Goal: Obtain resource: Download file/media

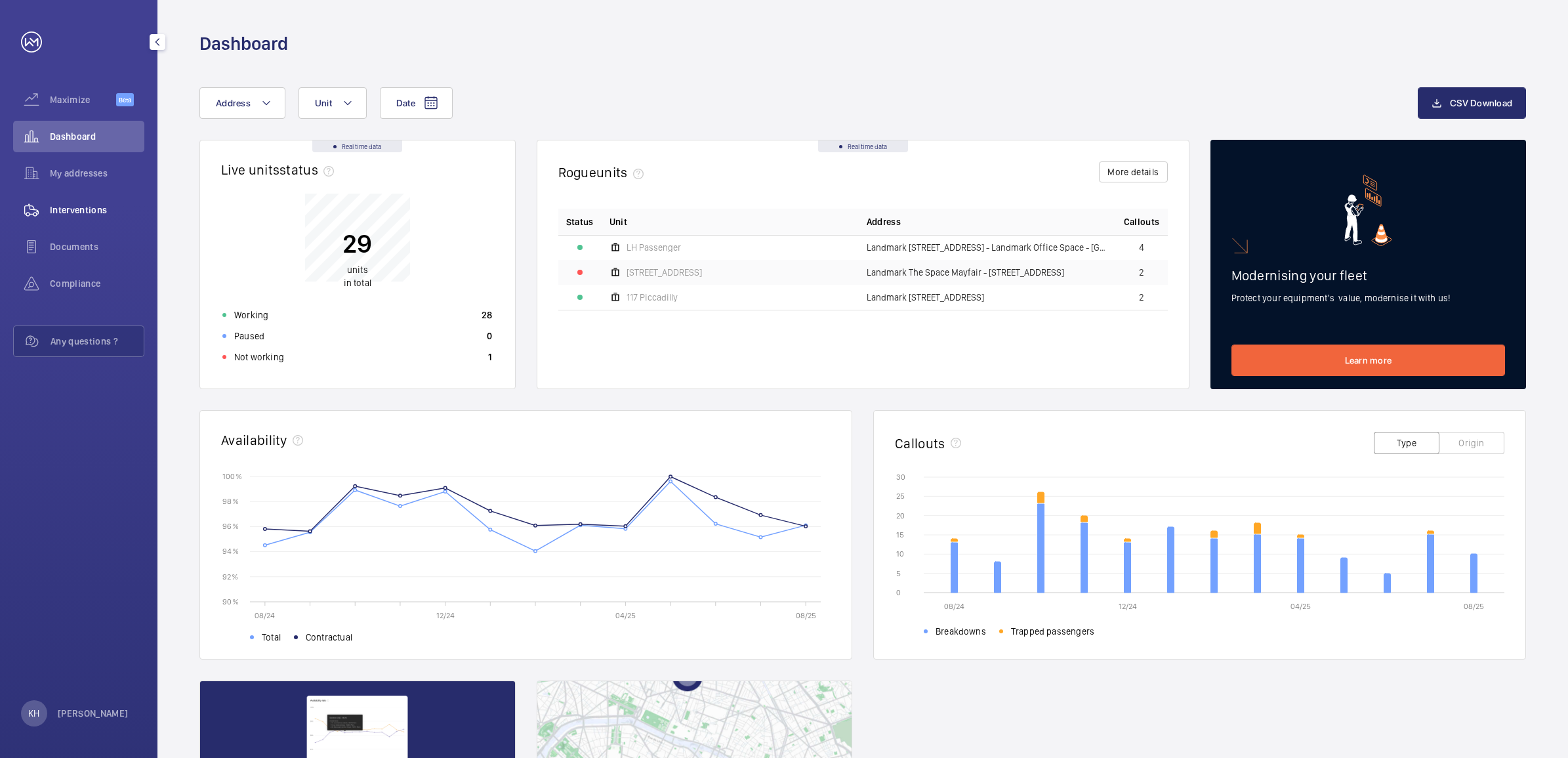
click at [77, 201] on div "Interventions" at bounding box center [79, 210] width 131 height 32
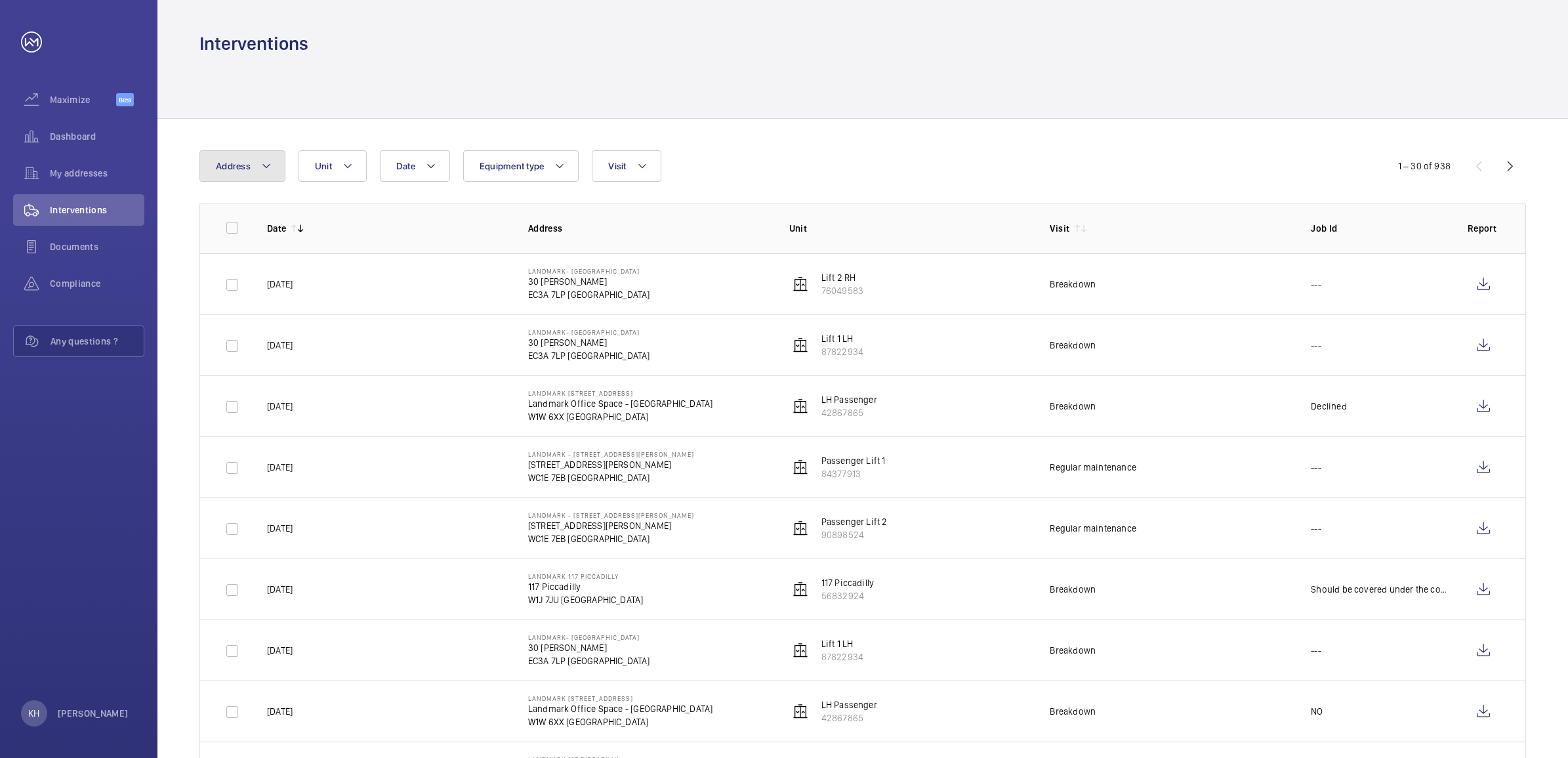
click at [244, 169] on span "Address" at bounding box center [233, 166] width 35 height 10
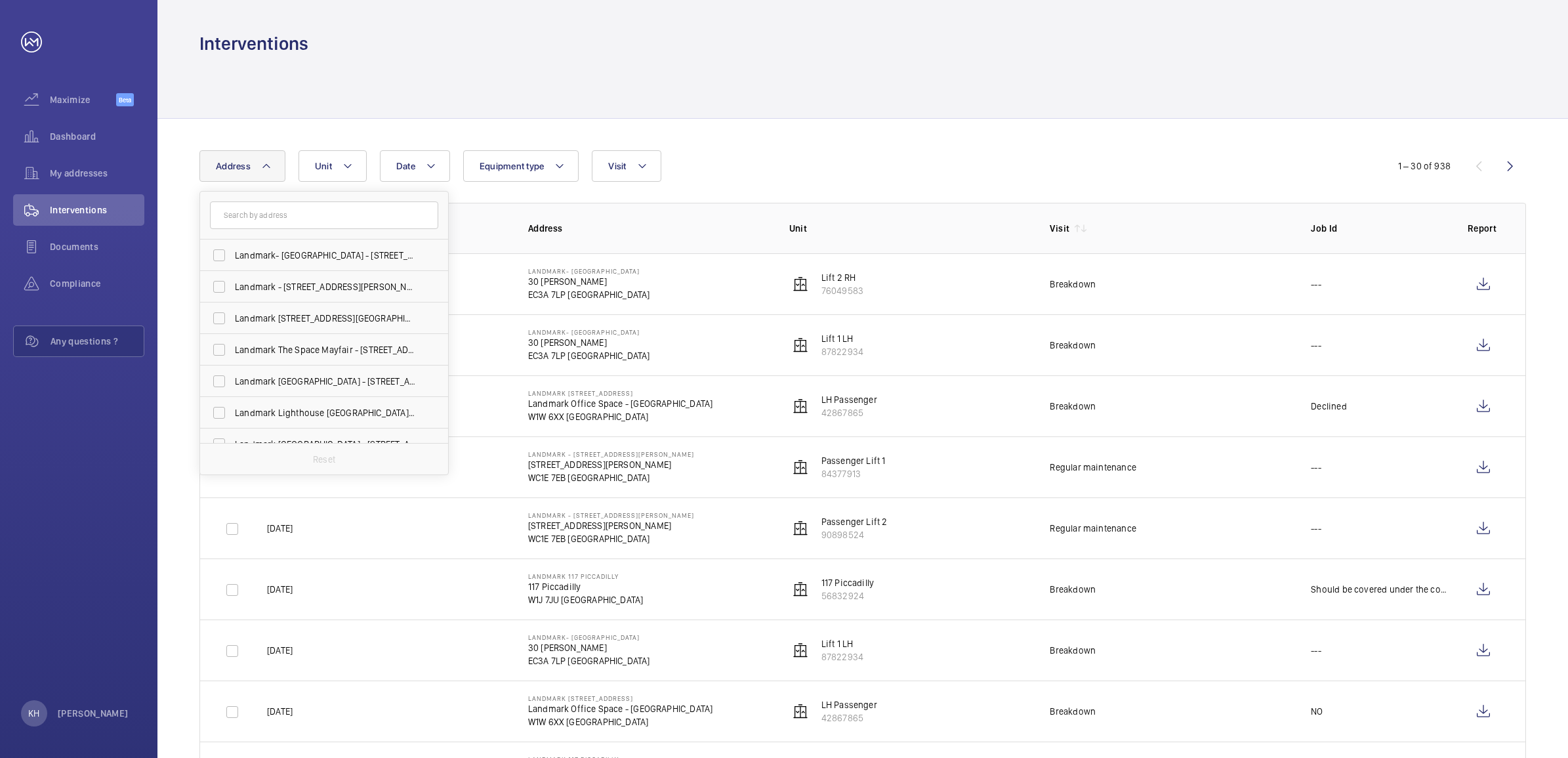
click at [303, 211] on input "text" at bounding box center [324, 214] width 228 height 27
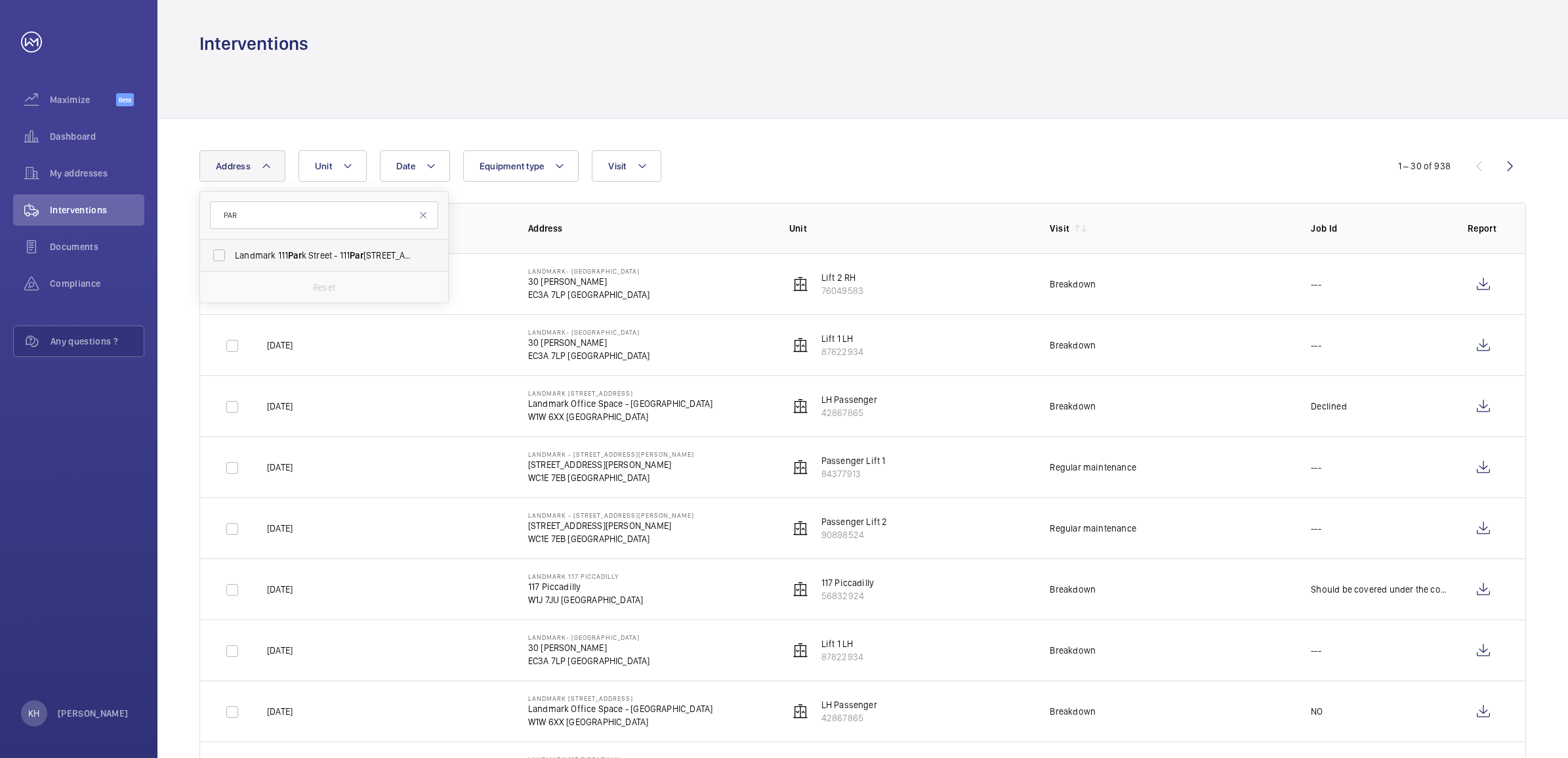
type input "PAR"
click at [379, 256] on span "Landmark [STREET_ADDRESS] - [STREET_ADDRESS]" at bounding box center [325, 256] width 180 height 13
click at [232, 256] on input "Landmark [STREET_ADDRESS] - [STREET_ADDRESS]" at bounding box center [219, 256] width 27 height 27
checkbox input "true"
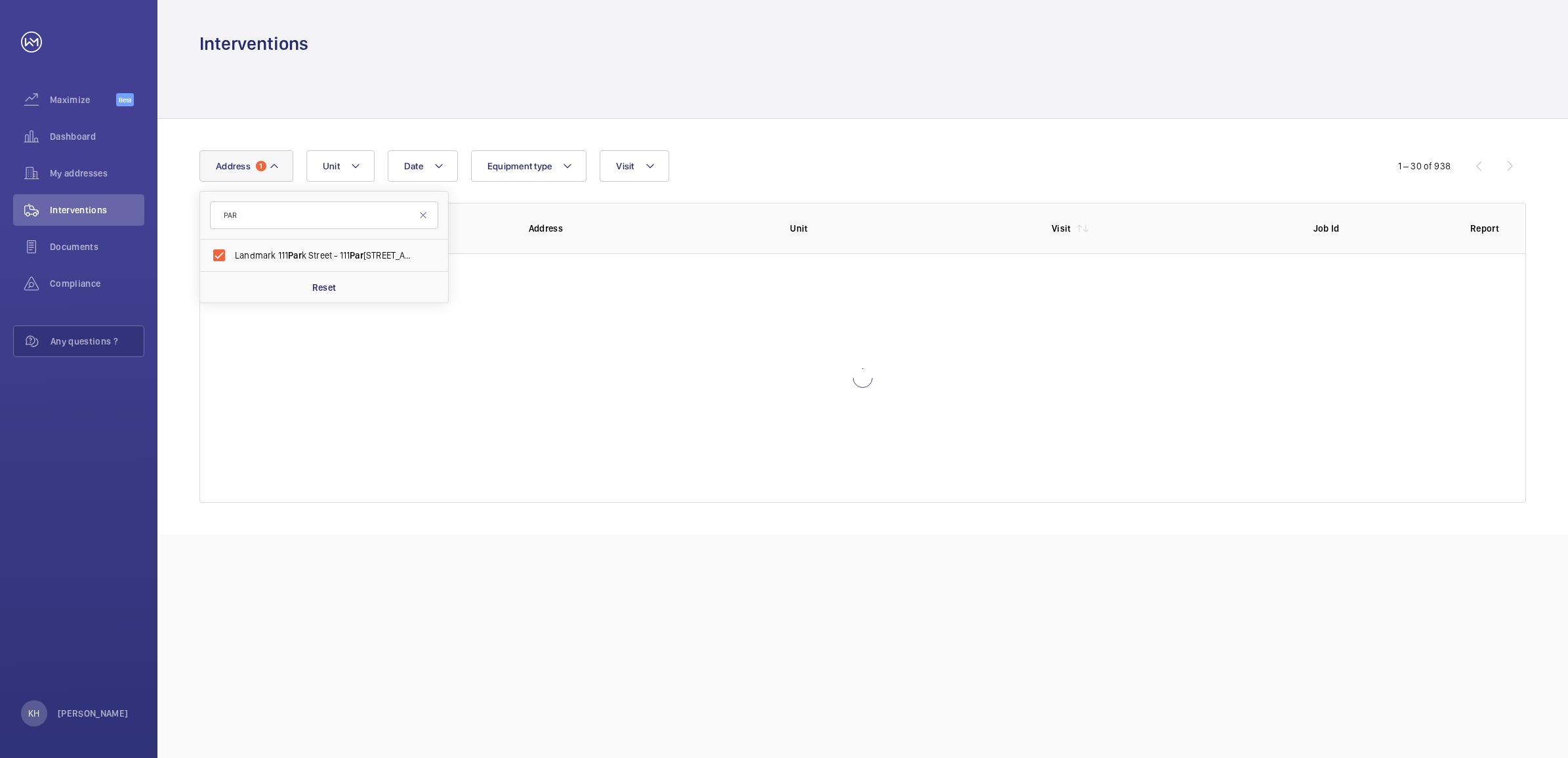
click at [751, 158] on div "Date Address 1 PAR Landmark [STREET_ADDRESS] Reset Unit Equipment type Visit" at bounding box center [784, 166] width 1169 height 32
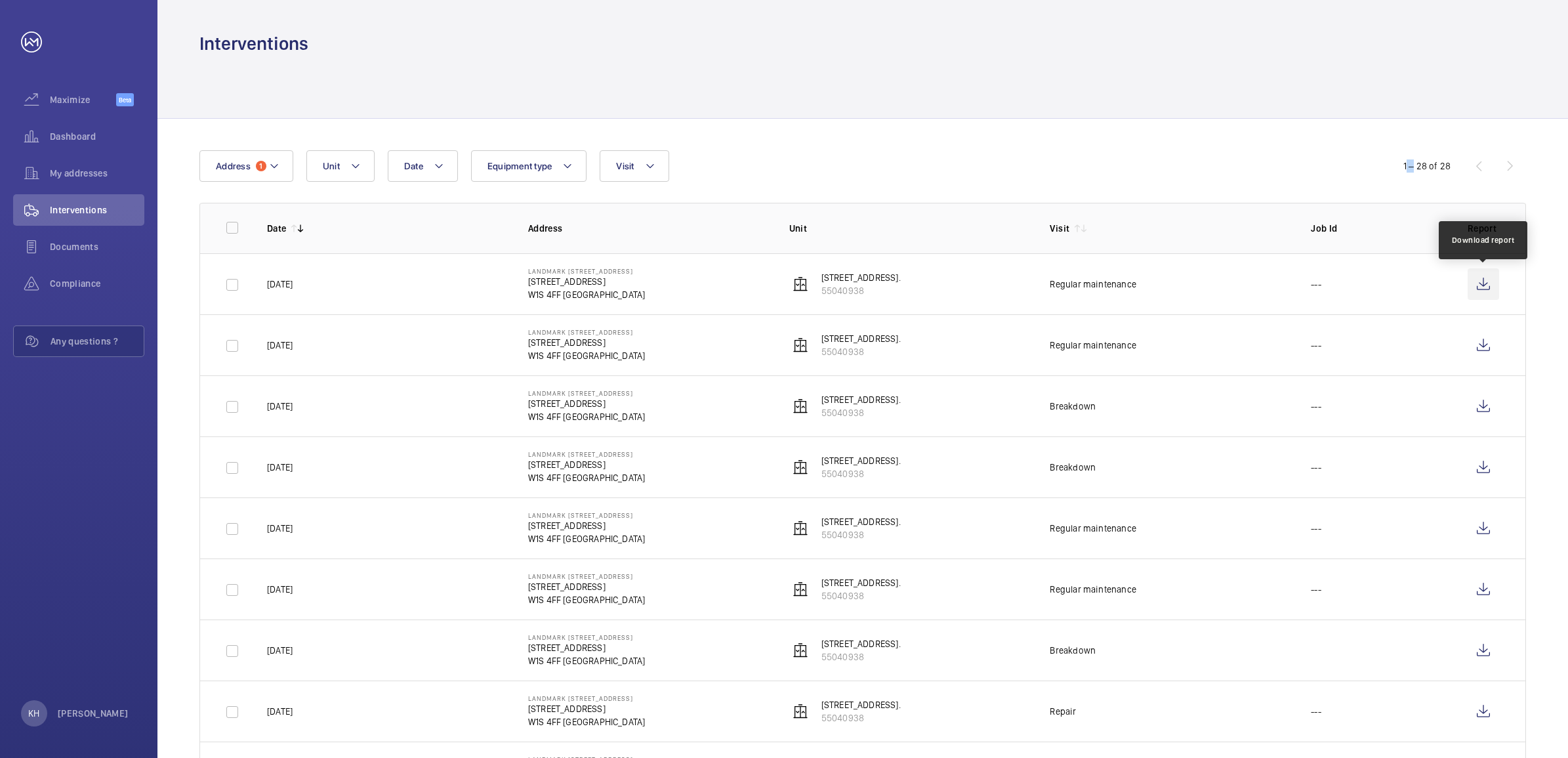
click at [1487, 279] on wm-front-icon-button at bounding box center [1483, 284] width 32 height 32
click at [292, 174] on button "Address 1" at bounding box center [246, 166] width 94 height 32
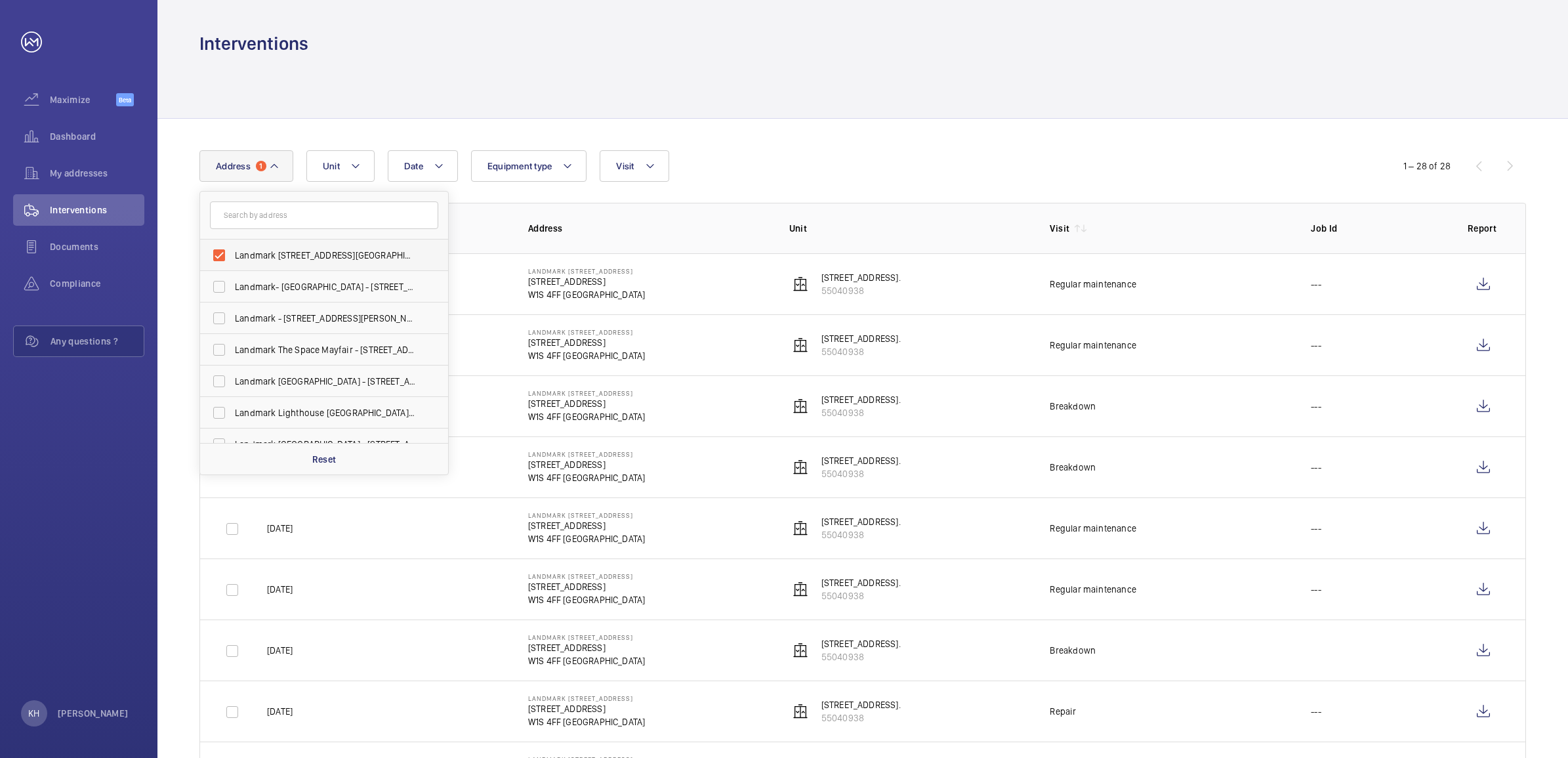
click at [233, 250] on label "Landmark [STREET_ADDRESS][GEOGRAPHIC_DATA][STREET_ADDRESS]" at bounding box center [314, 255] width 228 height 32
click at [232, 250] on input "Landmark [STREET_ADDRESS][GEOGRAPHIC_DATA][STREET_ADDRESS]" at bounding box center [219, 256] width 27 height 27
checkbox input "false"
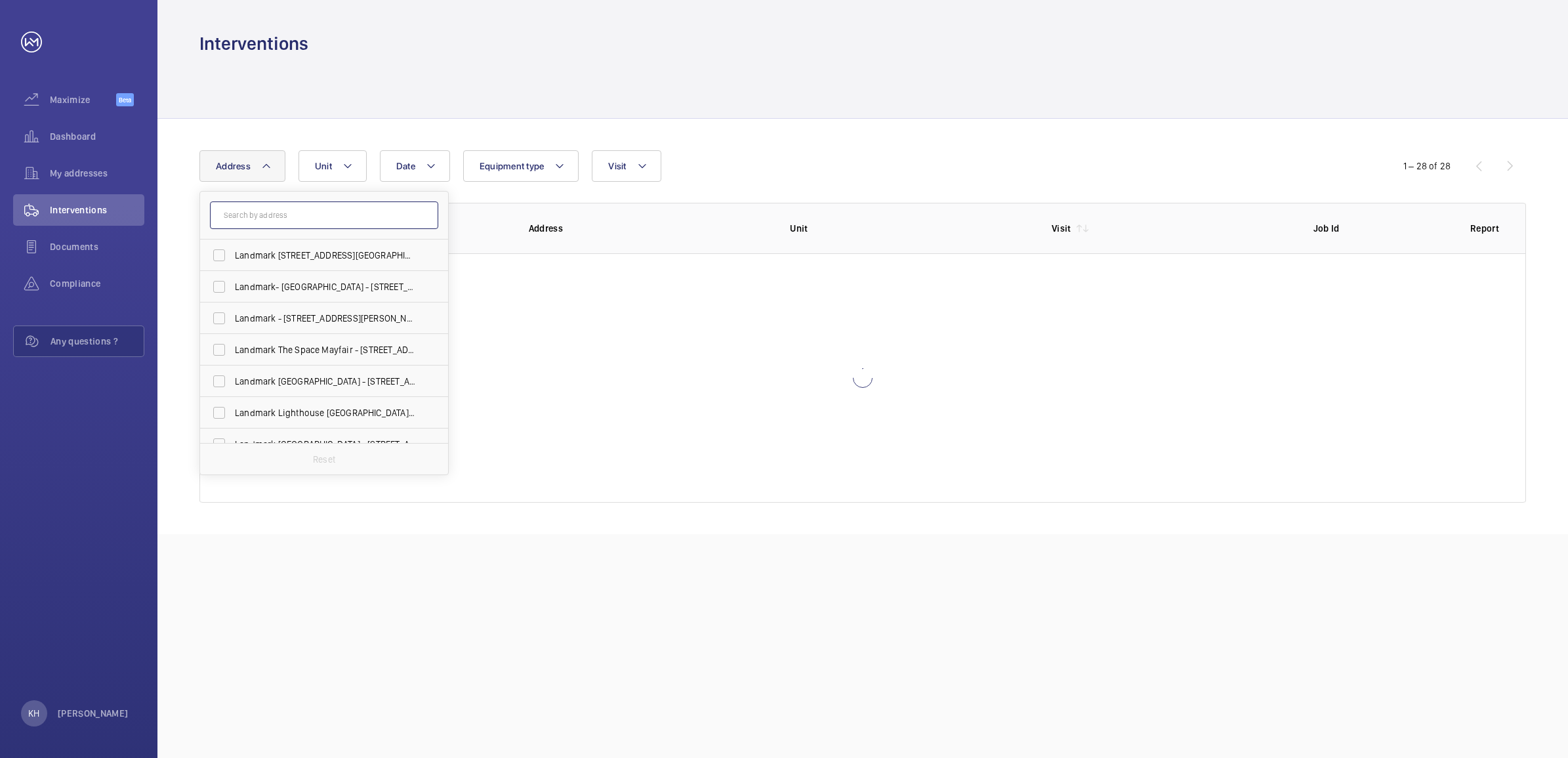
click at [313, 221] on input "text" at bounding box center [324, 214] width 228 height 27
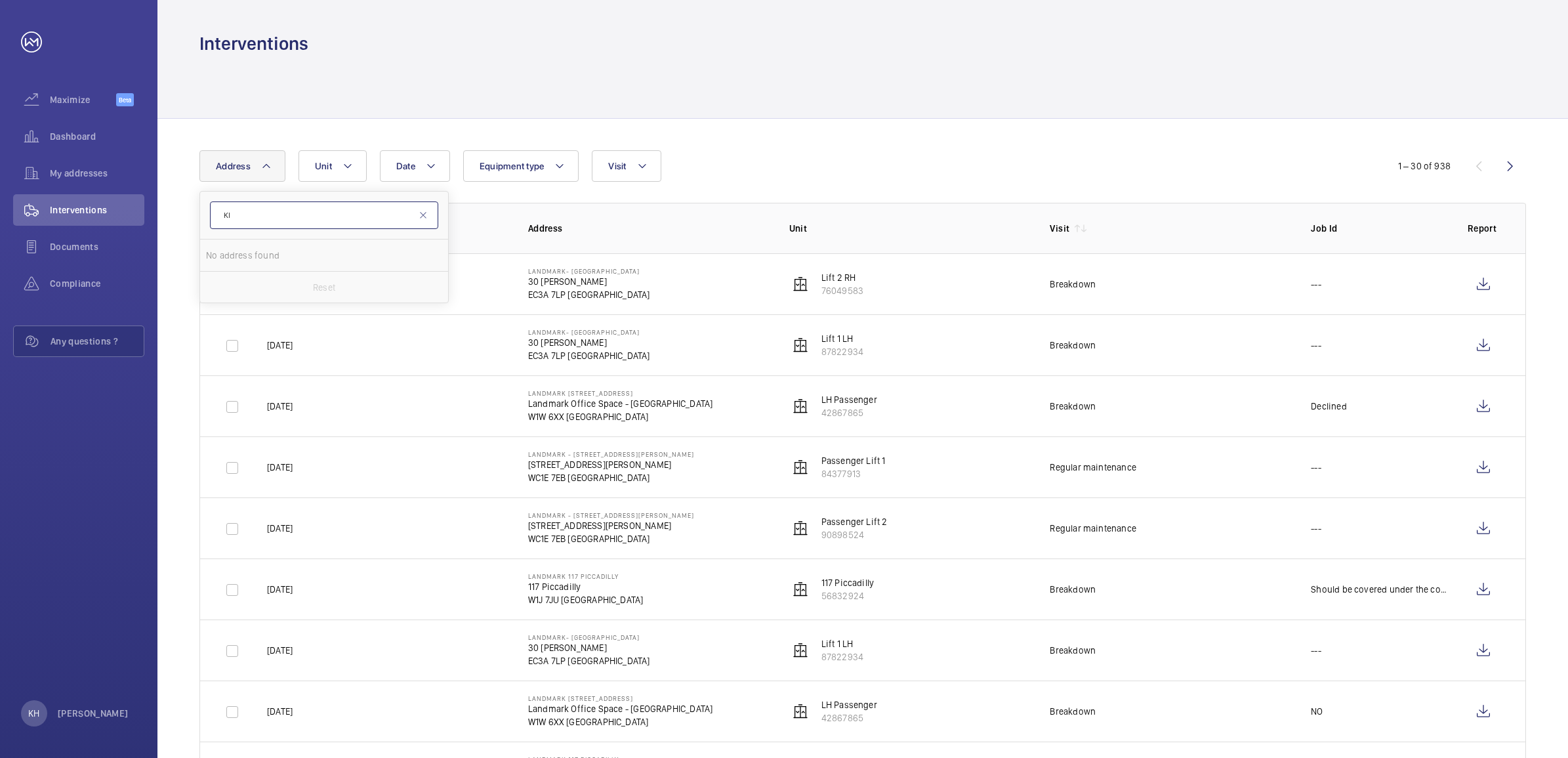
type input "K"
type input "L"
type input "LIG"
click at [316, 246] on label "Landmark Lig hthouse [GEOGRAPHIC_DATA] - [STREET_ADDRESS]" at bounding box center [314, 255] width 228 height 32
click at [232, 246] on input "Landmark Lig hthouse [GEOGRAPHIC_DATA] - [STREET_ADDRESS]" at bounding box center [219, 256] width 27 height 27
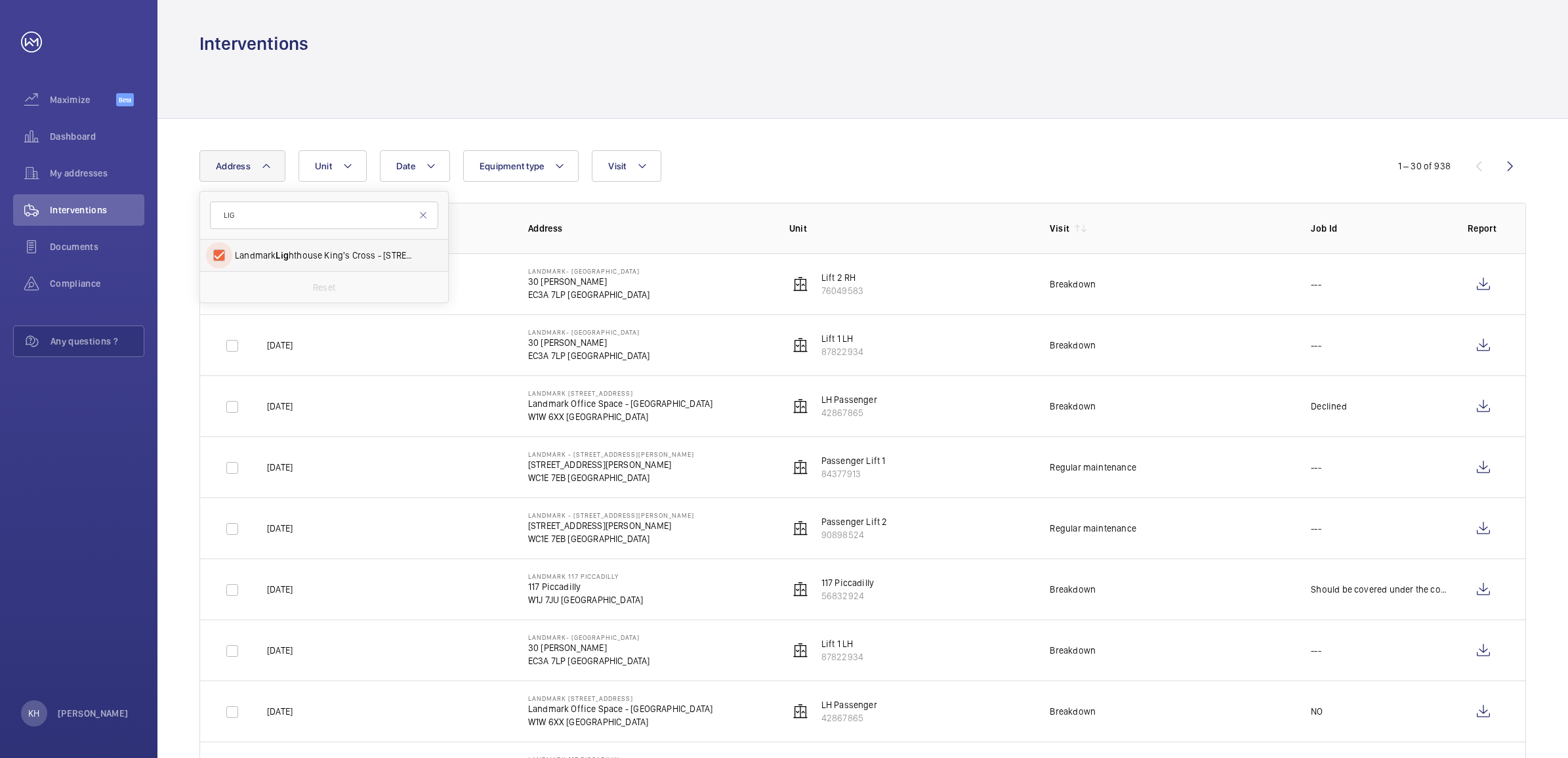
checkbox input "true"
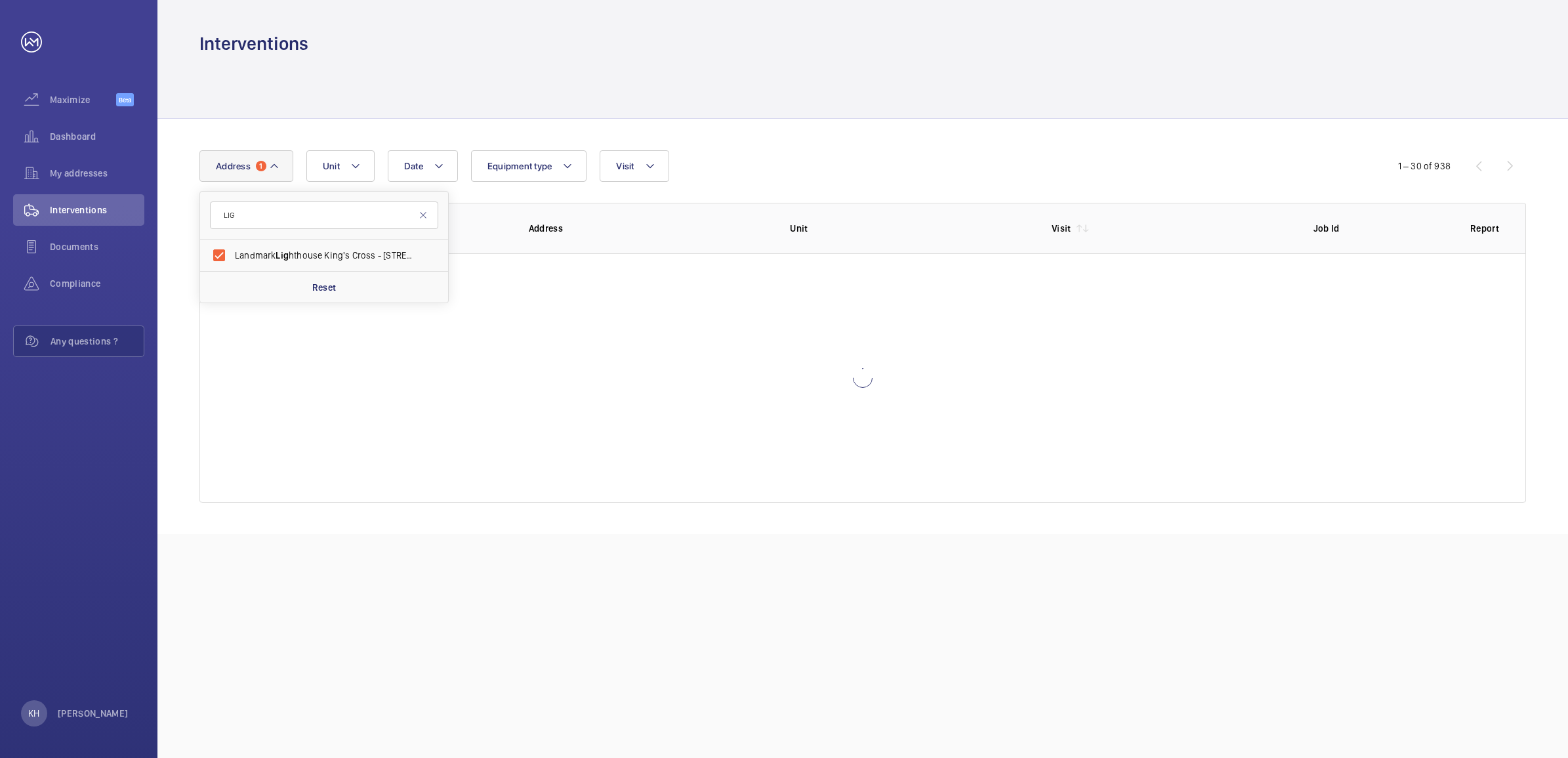
click at [916, 131] on div "Date Address [STREET_ADDRESS] Reset Unit Equipment type Visit 1 – 30 of 938 Dat…" at bounding box center [862, 326] width 1410 height 415
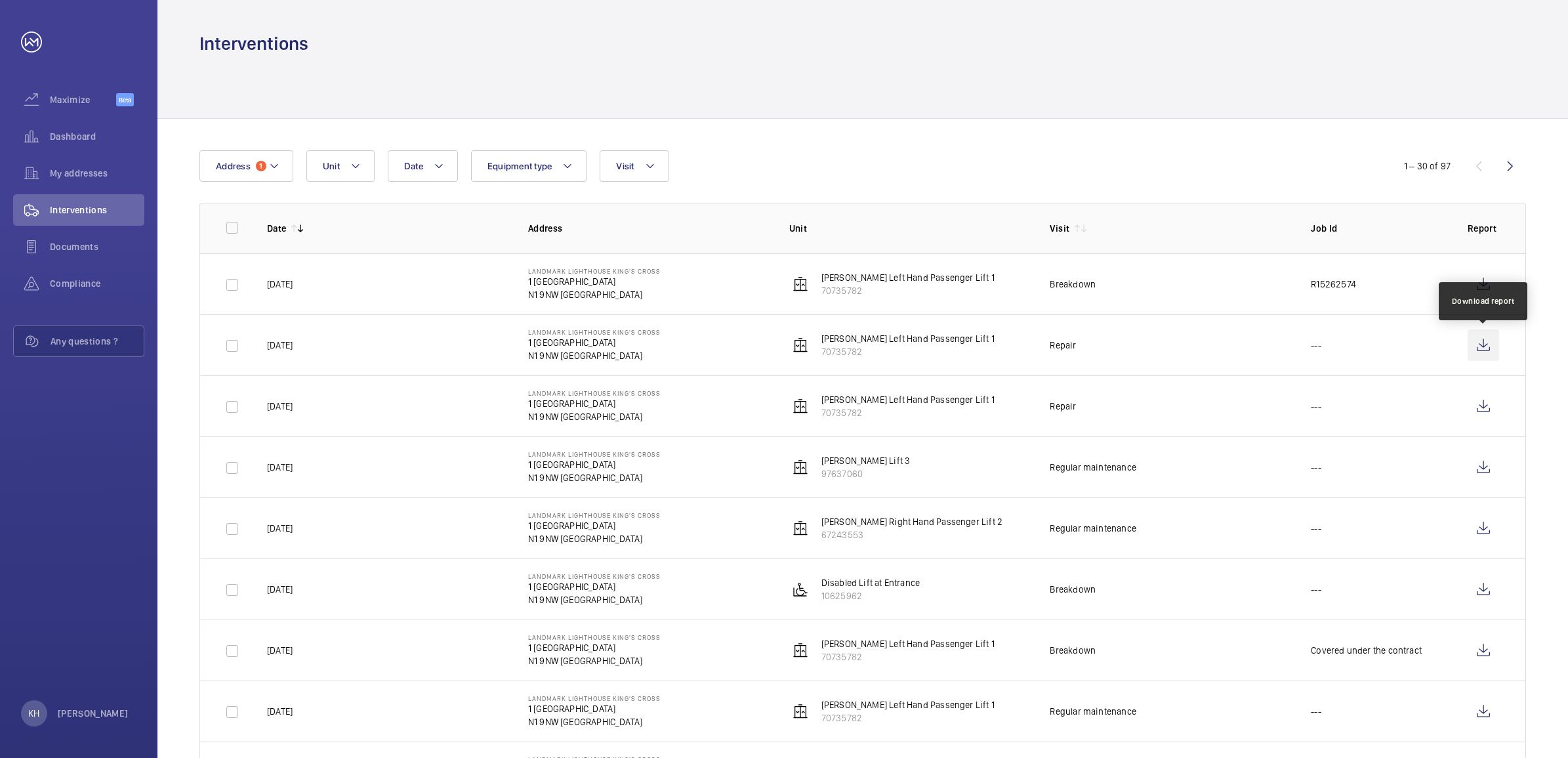
click at [1478, 345] on wm-front-icon-button at bounding box center [1483, 345] width 32 height 32
click at [1479, 472] on wm-front-icon-button at bounding box center [1483, 467] width 32 height 32
click at [1040, 80] on div at bounding box center [862, 87] width 1326 height 63
